Goal: Information Seeking & Learning: Learn about a topic

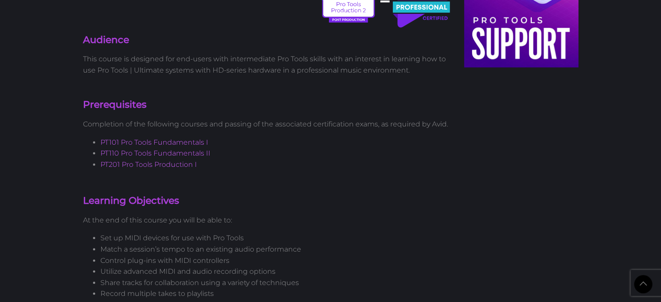
scroll to position [348, 0]
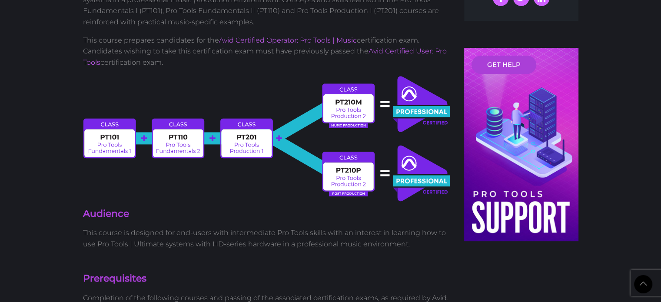
click at [112, 133] on img at bounding box center [267, 139] width 369 height 128
click at [107, 152] on img at bounding box center [267, 139] width 369 height 128
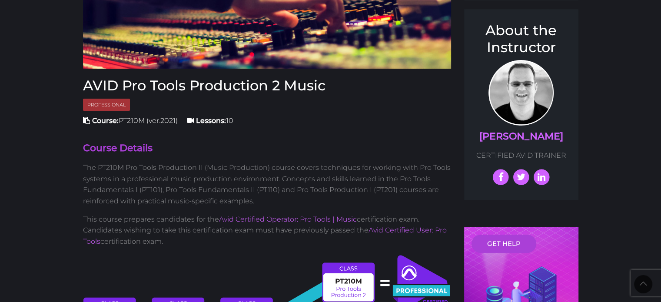
scroll to position [0, 0]
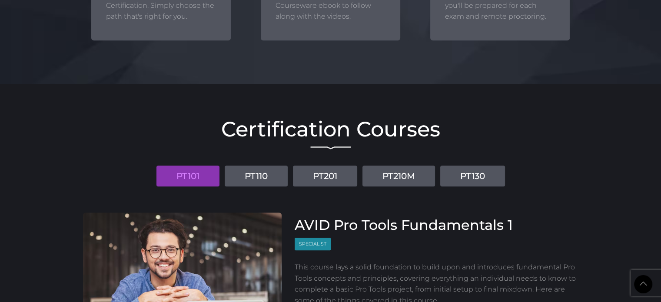
scroll to position [944, 0]
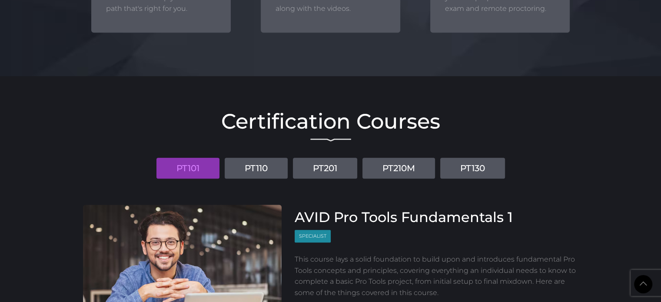
click at [187, 164] on link "PT101" at bounding box center [188, 168] width 63 height 21
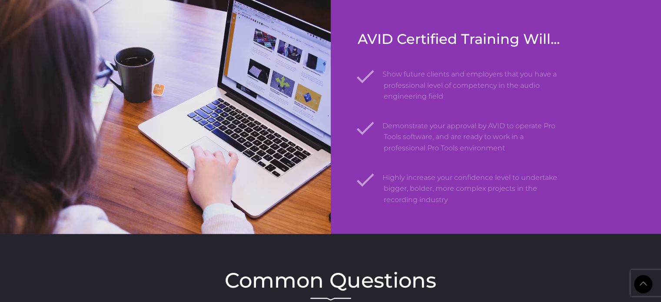
scroll to position [987, 0]
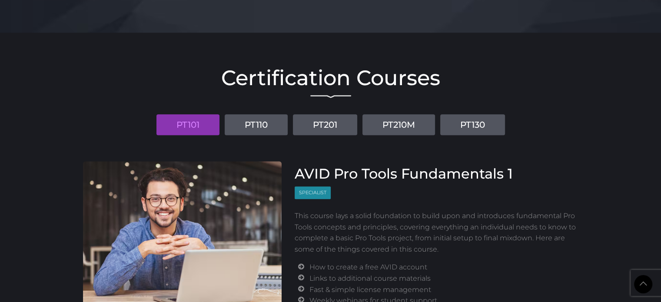
click at [183, 127] on link "PT101" at bounding box center [188, 124] width 63 height 21
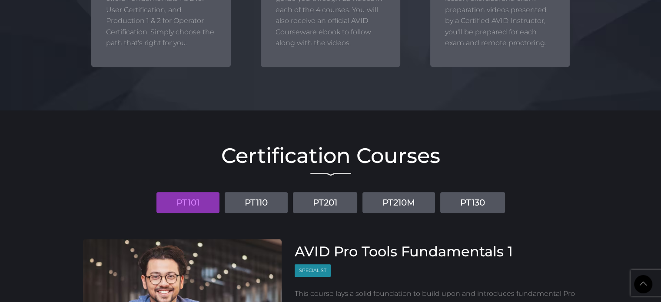
scroll to position [900, 0]
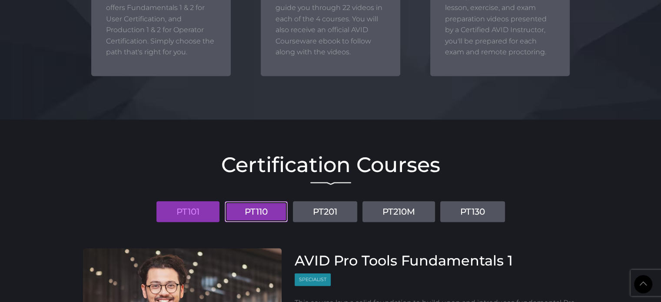
click at [249, 213] on link "PT110" at bounding box center [256, 211] width 63 height 21
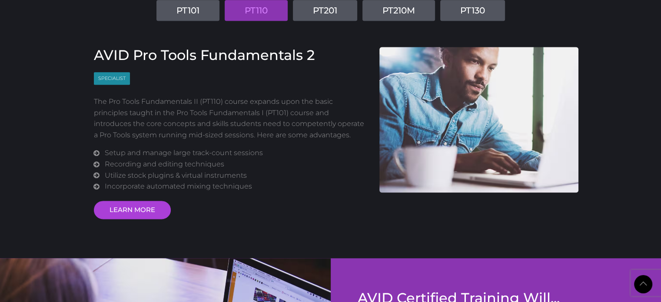
scroll to position [1074, 0]
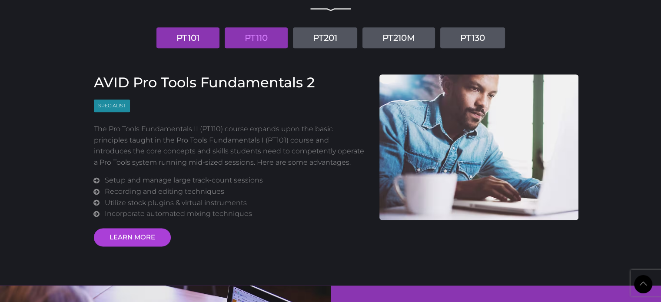
click at [187, 31] on link "PT101" at bounding box center [188, 37] width 63 height 21
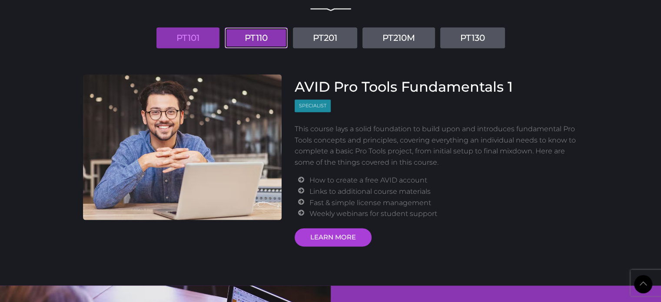
click at [260, 37] on link "PT110" at bounding box center [256, 37] width 63 height 21
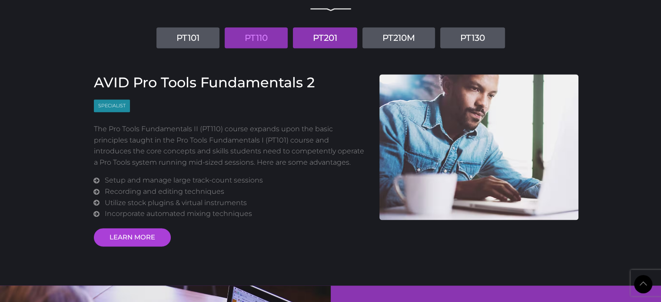
click at [322, 42] on link "PT201" at bounding box center [325, 37] width 64 height 21
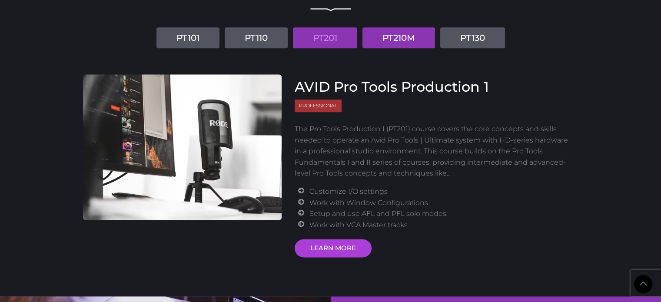
click at [407, 40] on link "PT210M" at bounding box center [399, 37] width 73 height 21
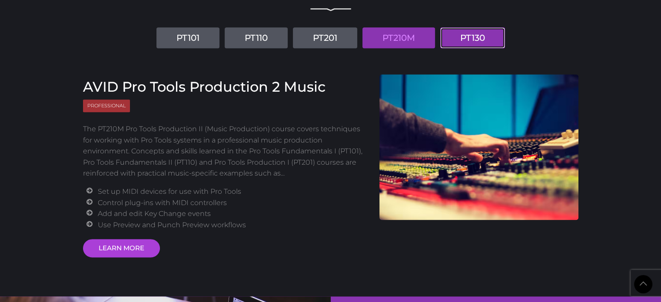
click at [490, 43] on link "PT130" at bounding box center [472, 37] width 65 height 21
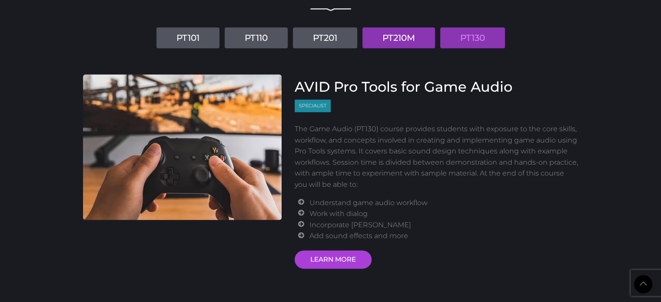
click at [408, 38] on link "PT210M" at bounding box center [399, 37] width 73 height 21
